Goal: Task Accomplishment & Management: Use online tool/utility

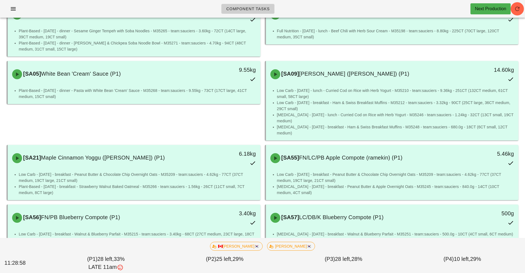
scroll to position [112, 0]
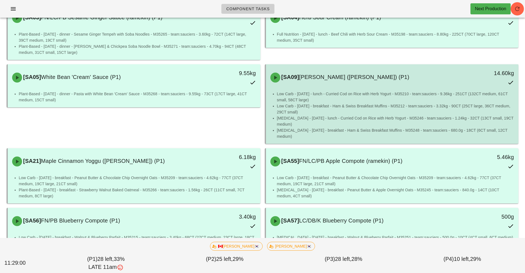
click at [317, 85] on div "[SA09] [PERSON_NAME] ([PERSON_NAME]) (P1)" at bounding box center [361, 77] width 188 height 17
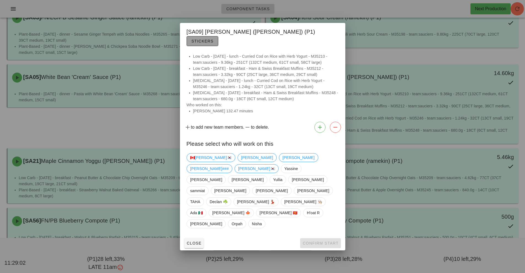
click at [218, 46] on button "Stickers" at bounding box center [203, 41] width 32 height 10
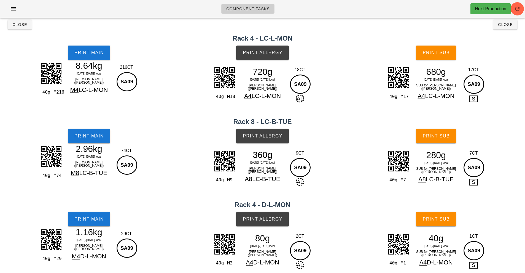
scroll to position [6, 0]
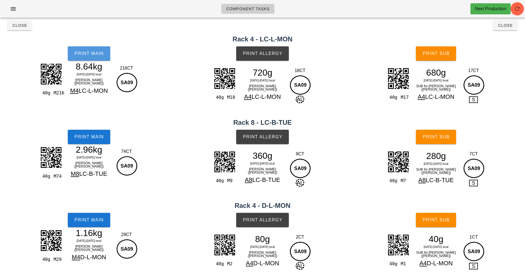
click at [90, 58] on button "Print Main" at bounding box center [89, 53] width 42 height 14
click at [82, 55] on span "Print Main" at bounding box center [89, 53] width 30 height 5
click at [96, 59] on button "Print Main" at bounding box center [89, 53] width 42 height 14
click at [86, 144] on button "Print Main" at bounding box center [89, 137] width 42 height 14
click at [24, 25] on span "Close" at bounding box center [19, 25] width 15 height 4
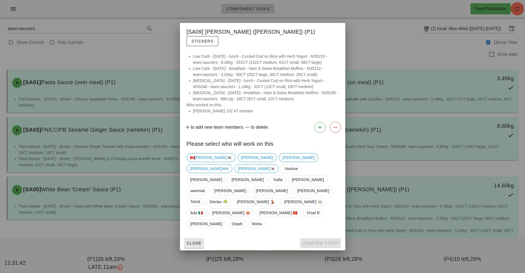
click at [193, 238] on button "Close" at bounding box center [194, 243] width 20 height 10
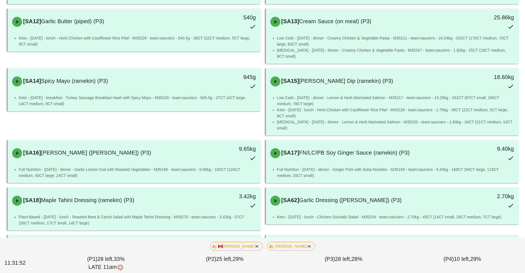
scroll to position [621, 0]
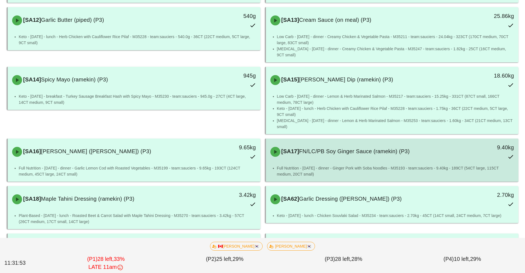
click at [369, 143] on div "[SA17] FN/LC/PB Soy Ginger Sauce (ramekin) (P3)" at bounding box center [361, 151] width 188 height 17
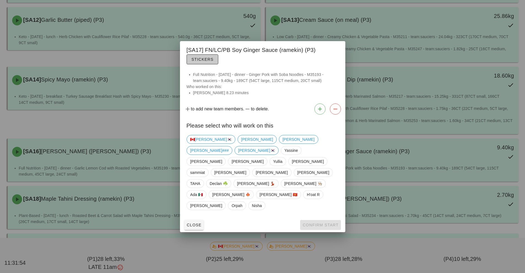
click at [204, 61] on span "Stickers" at bounding box center [202, 59] width 22 height 4
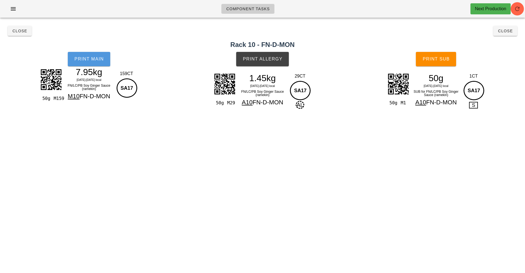
click at [95, 63] on button "Print Main" at bounding box center [89, 59] width 42 height 14
click at [18, 34] on button "Close" at bounding box center [20, 31] width 24 height 10
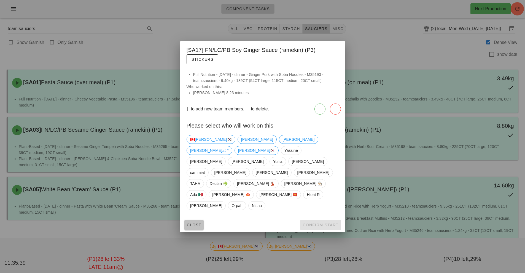
click at [189, 220] on button "Close" at bounding box center [194, 225] width 20 height 10
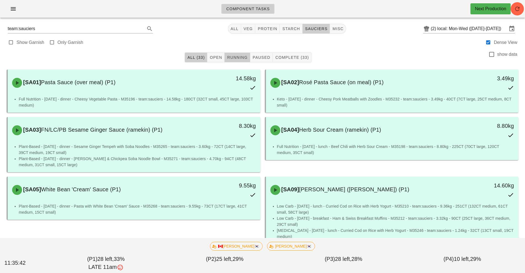
click at [231, 57] on span "Running" at bounding box center [237, 57] width 21 height 4
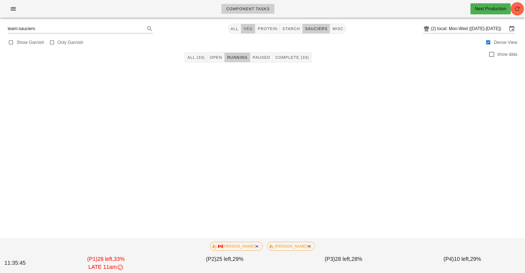
click at [247, 29] on span "veg" at bounding box center [248, 28] width 10 height 4
type input "team:veg"
click at [225, 57] on span "Open (37)" at bounding box center [221, 57] width 22 height 4
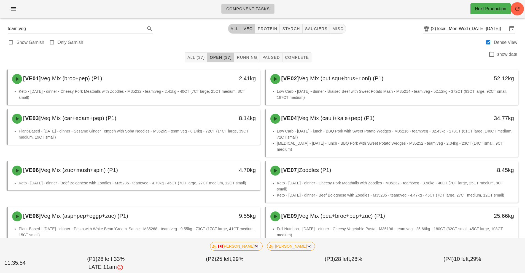
click at [235, 30] on span "All" at bounding box center [234, 28] width 8 height 4
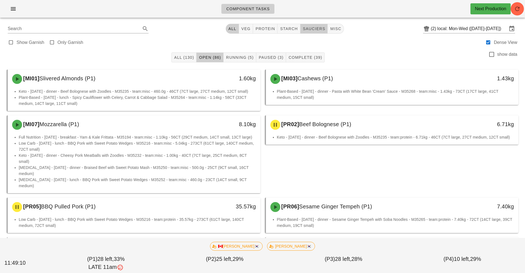
click at [316, 28] on span "sauciers" at bounding box center [314, 28] width 23 height 4
type input "team:sauciers"
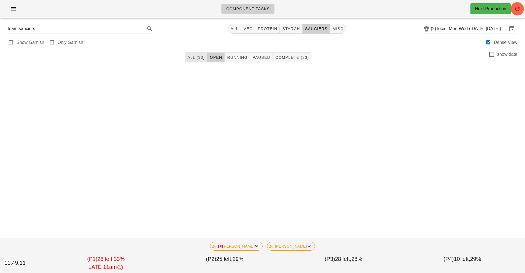
click at [198, 61] on button "All (33)" at bounding box center [196, 57] width 23 height 10
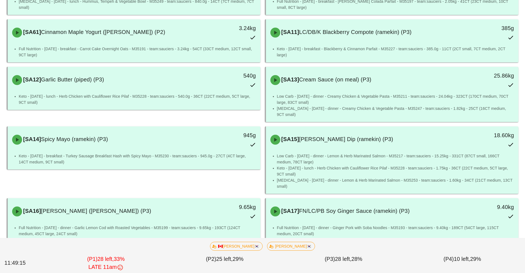
scroll to position [563, 0]
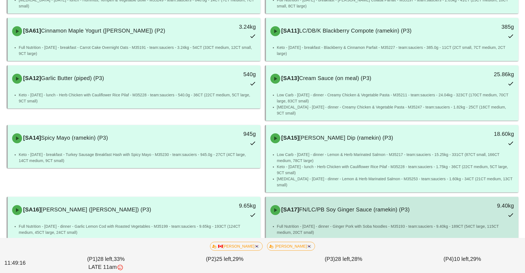
click at [345, 223] on li "Full Nutrition - [DATE] - dinner - Ginger Pork with Soba Noodles - M35193 - tea…" at bounding box center [395, 229] width 237 height 12
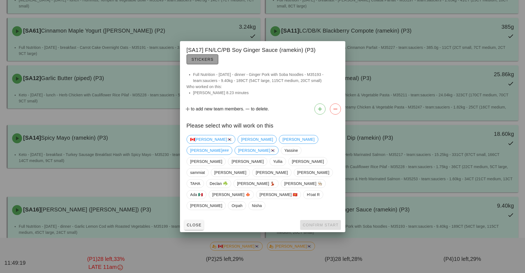
click at [203, 61] on span "Stickers" at bounding box center [202, 59] width 22 height 4
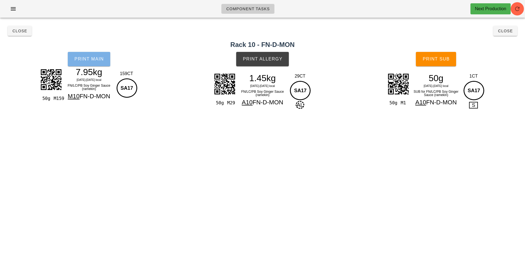
click at [100, 62] on button "Print Main" at bounding box center [89, 59] width 42 height 14
click at [25, 32] on span "Close" at bounding box center [19, 31] width 15 height 4
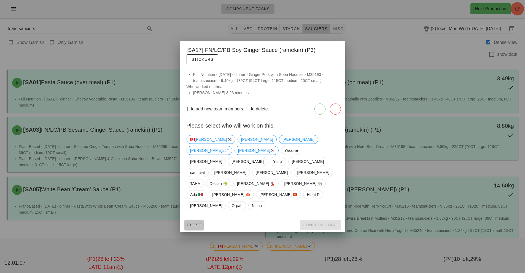
click at [193, 223] on span "Close" at bounding box center [194, 225] width 15 height 4
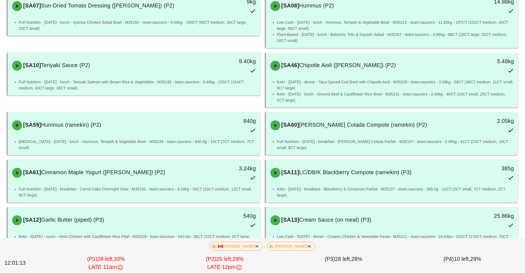
scroll to position [422, 0]
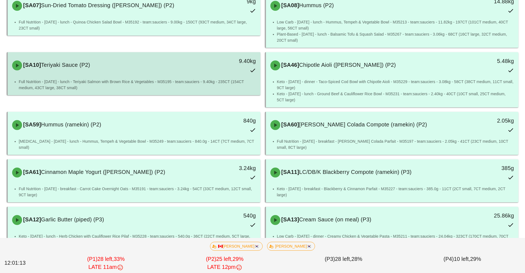
click at [199, 62] on div "9.40kg" at bounding box center [228, 65] width 63 height 24
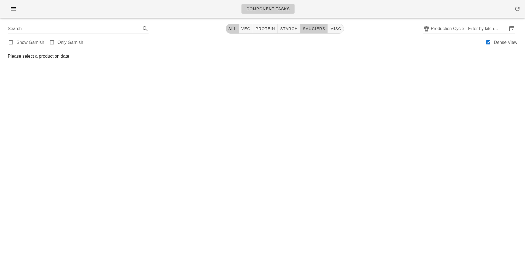
click at [319, 24] on button "sauciers" at bounding box center [315, 29] width 28 height 10
type input "team:sauciers"
click at [483, 28] on input "Production Cycle - Filter by kitchen production schedules" at bounding box center [469, 28] width 77 height 9
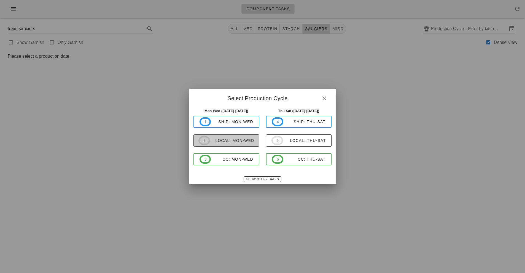
click at [241, 138] on div "local: Mon-Wed" at bounding box center [232, 140] width 44 height 4
type input "local: Mon-Wed ([DATE]-[DATE])"
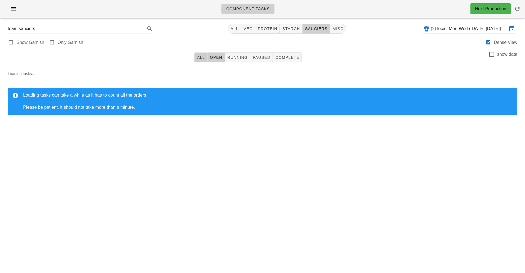
click at [197, 62] on button "All" at bounding box center [200, 57] width 13 height 10
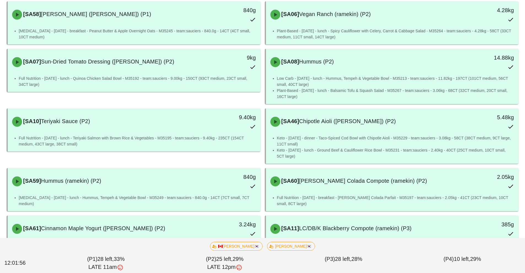
scroll to position [366, 0]
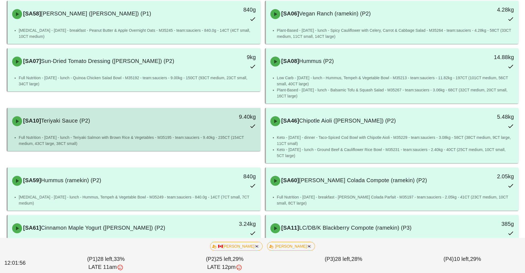
click at [186, 127] on div "[SA10] Teriyaki Sauce (P2) 9.40kg" at bounding box center [134, 121] width 251 height 24
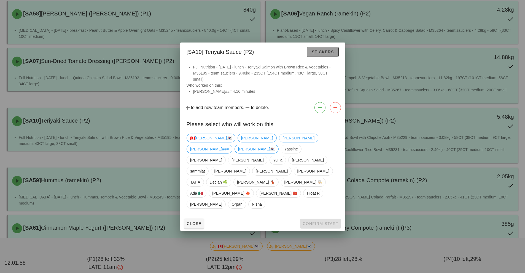
click at [326, 54] on span "Stickers" at bounding box center [323, 52] width 22 height 4
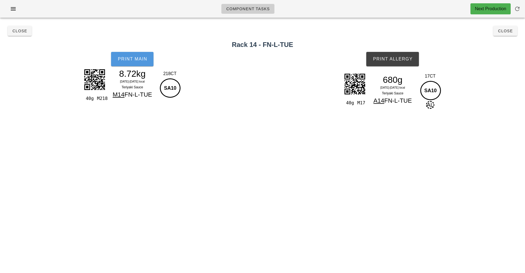
click at [134, 60] on span "Print Main" at bounding box center [132, 59] width 30 height 5
click at [140, 60] on span "Print Main" at bounding box center [132, 59] width 30 height 5
click at [27, 34] on button "Close" at bounding box center [20, 31] width 24 height 10
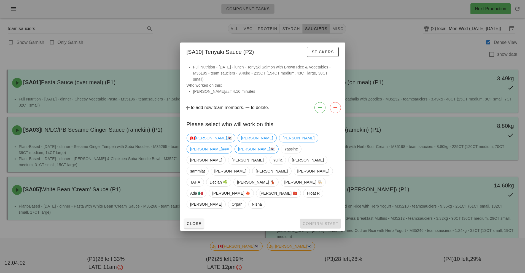
click at [383, 47] on div at bounding box center [262, 136] width 525 height 273
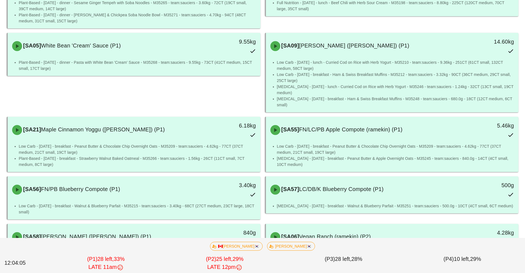
scroll to position [153, 0]
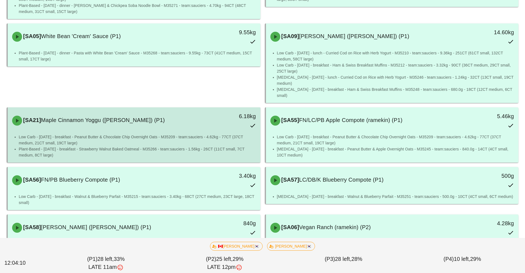
click at [98, 123] on div "[SA21] Maple Cinnamon Yoggu (ramekin) (P1) 6.18kg" at bounding box center [134, 120] width 251 height 24
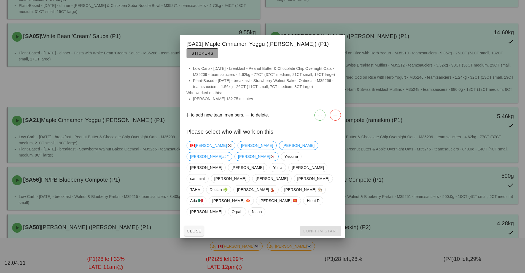
click at [214, 55] on span "Stickers" at bounding box center [202, 53] width 22 height 4
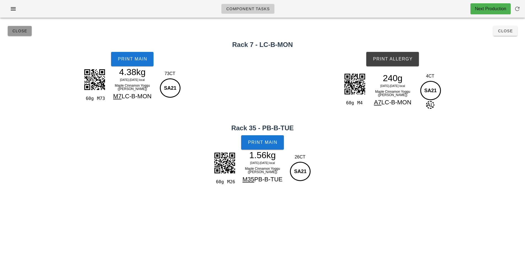
click at [28, 34] on button "Close" at bounding box center [20, 31] width 24 height 10
